Goal: Check status

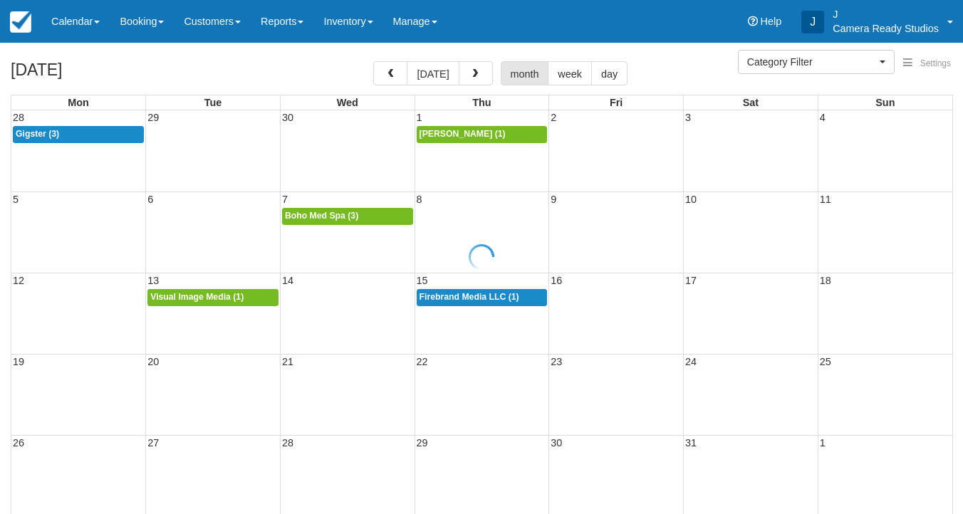
select select
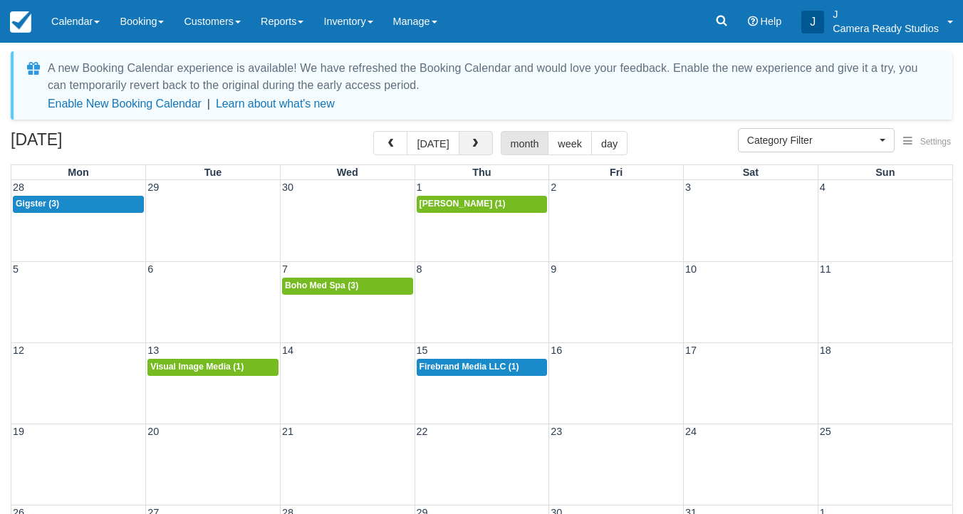
click at [474, 145] on span "button" at bounding box center [475, 144] width 10 height 10
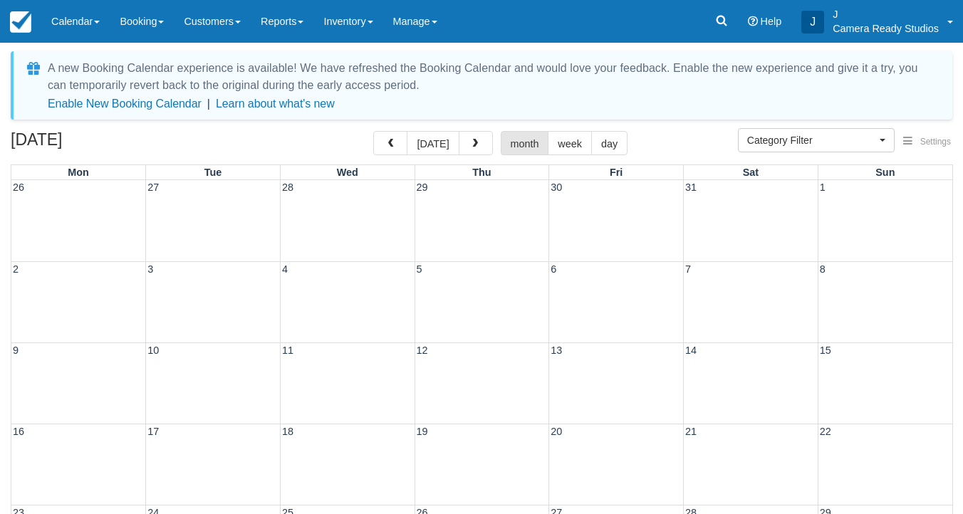
click at [474, 145] on span "button" at bounding box center [475, 144] width 10 height 10
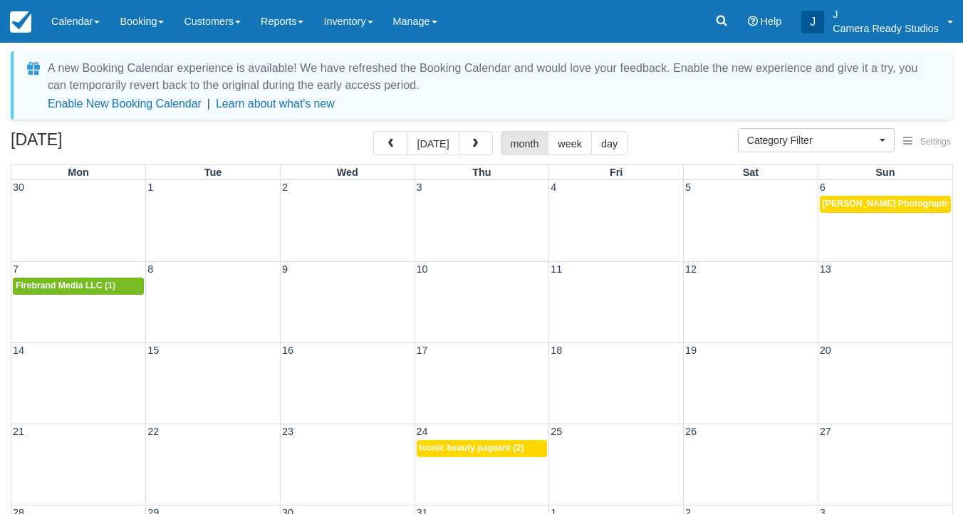
click at [474, 145] on span "button" at bounding box center [475, 144] width 10 height 10
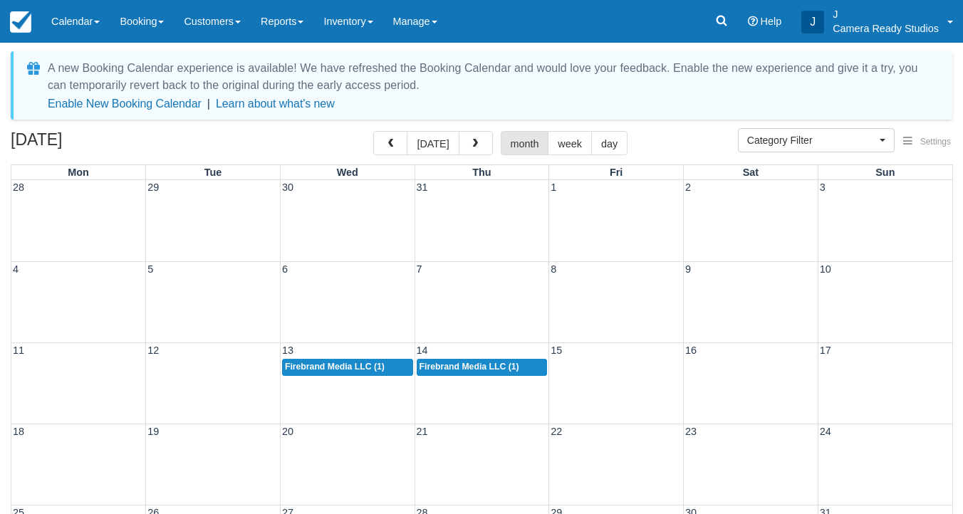
click at [474, 145] on span "button" at bounding box center [475, 144] width 10 height 10
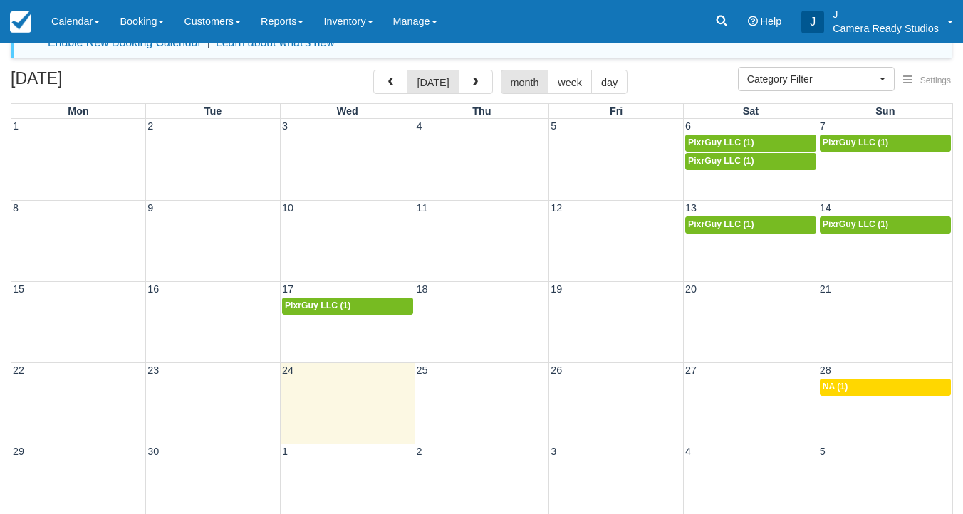
scroll to position [110, 0]
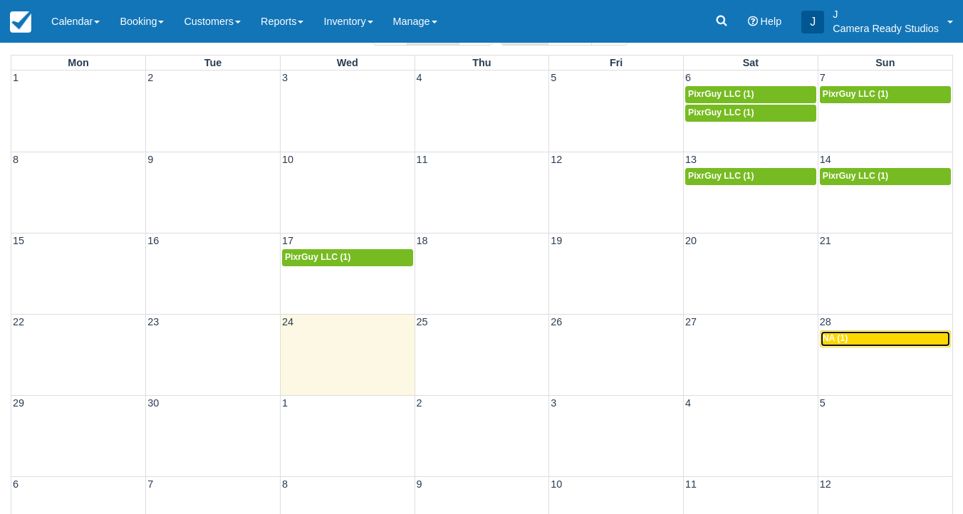
click at [875, 340] on div "2p NA (1)" at bounding box center [884, 338] width 125 height 11
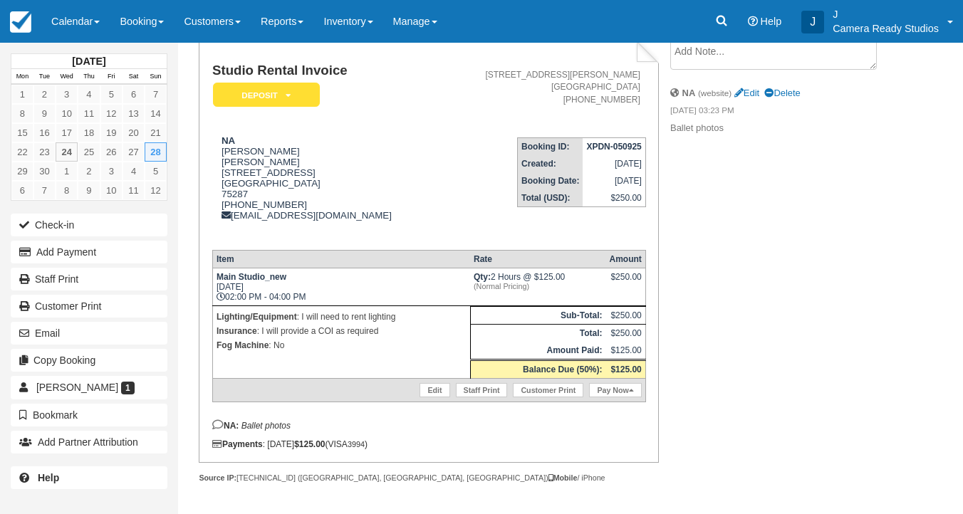
scroll to position [105, 0]
click at [600, 373] on th "Balance Due (50%):" at bounding box center [537, 369] width 135 height 19
drag, startPoint x: 223, startPoint y: 445, endPoint x: 327, endPoint y: 444, distance: 104.0
click at [327, 444] on div "Payments : [DATE] $125.00 (VISA 3994 )" at bounding box center [429, 444] width 434 height 10
click at [281, 443] on div "Payments : [DATE] $125.00 (VISA 3994 )" at bounding box center [429, 444] width 434 height 10
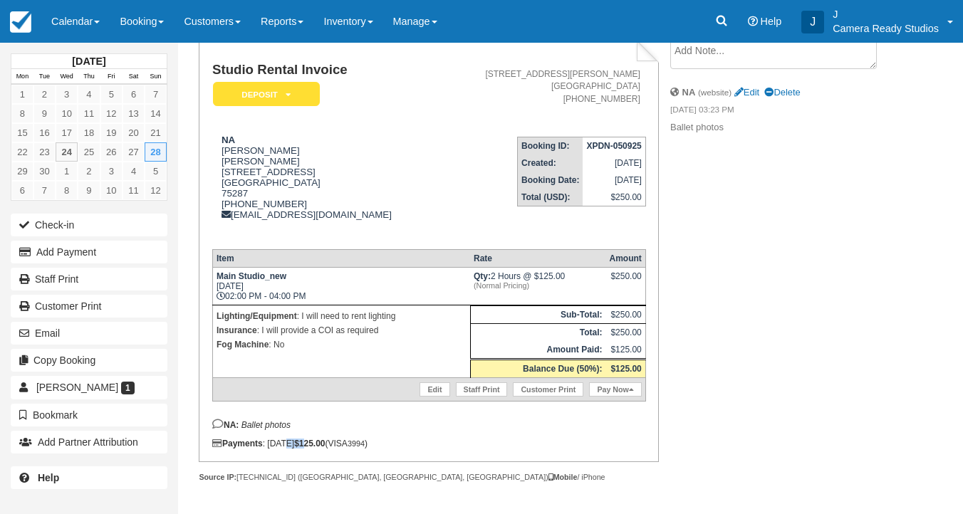
drag, startPoint x: 281, startPoint y: 443, endPoint x: 338, endPoint y: 442, distance: 57.0
click at [338, 442] on div "Payments : [DATE] $125.00 (VISA 3994 )" at bounding box center [429, 444] width 434 height 10
click at [325, 443] on strong "$125.00" at bounding box center [309, 444] width 31 height 10
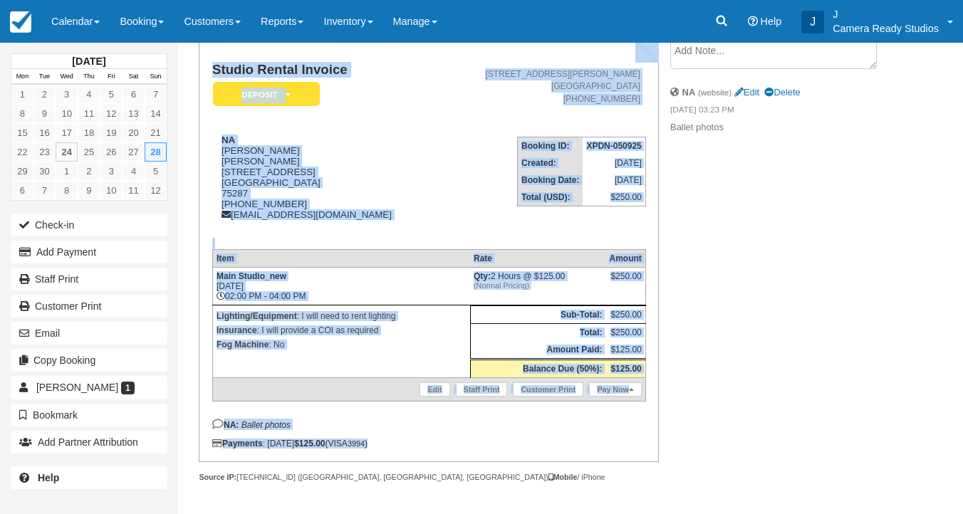
drag, startPoint x: 424, startPoint y: 443, endPoint x: 191, endPoint y: 435, distance: 233.0
click at [191, 435] on div "Studio Rental Invoice Deposit   Pending Reserved Paid Waiting Cancelled [MEDICA…" at bounding box center [418, 276] width 481 height 474
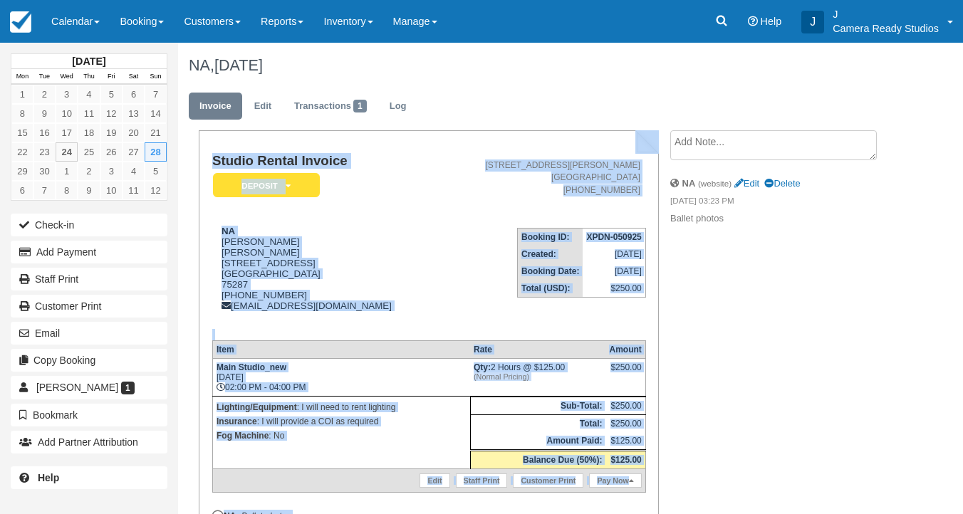
scroll to position [4, 0]
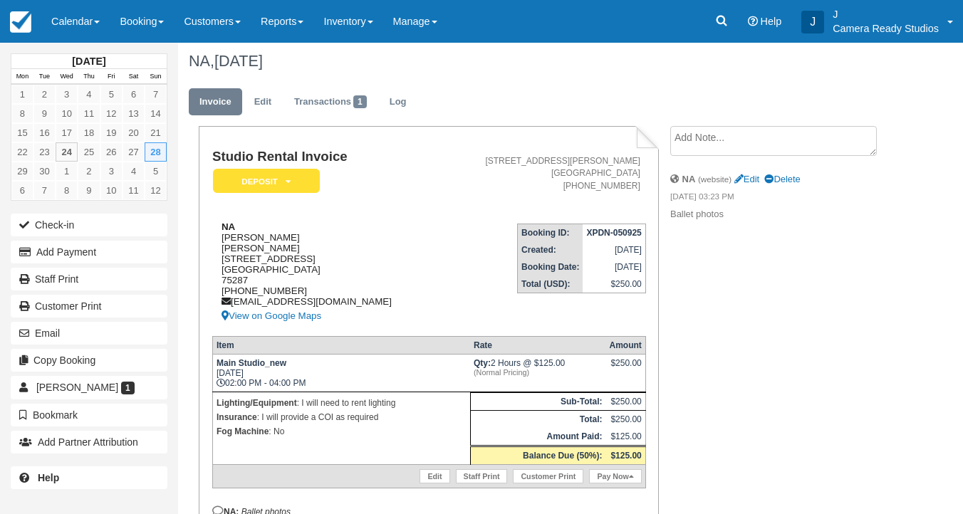
click at [389, 267] on div "NA [PERSON_NAME] [STREET_ADDRESS] 1 (940) 222-9875 [EMAIL_ADDRESS][DOMAIN_NAME]…" at bounding box center [324, 272] width 225 height 103
